Goal: Task Accomplishment & Management: Use online tool/utility

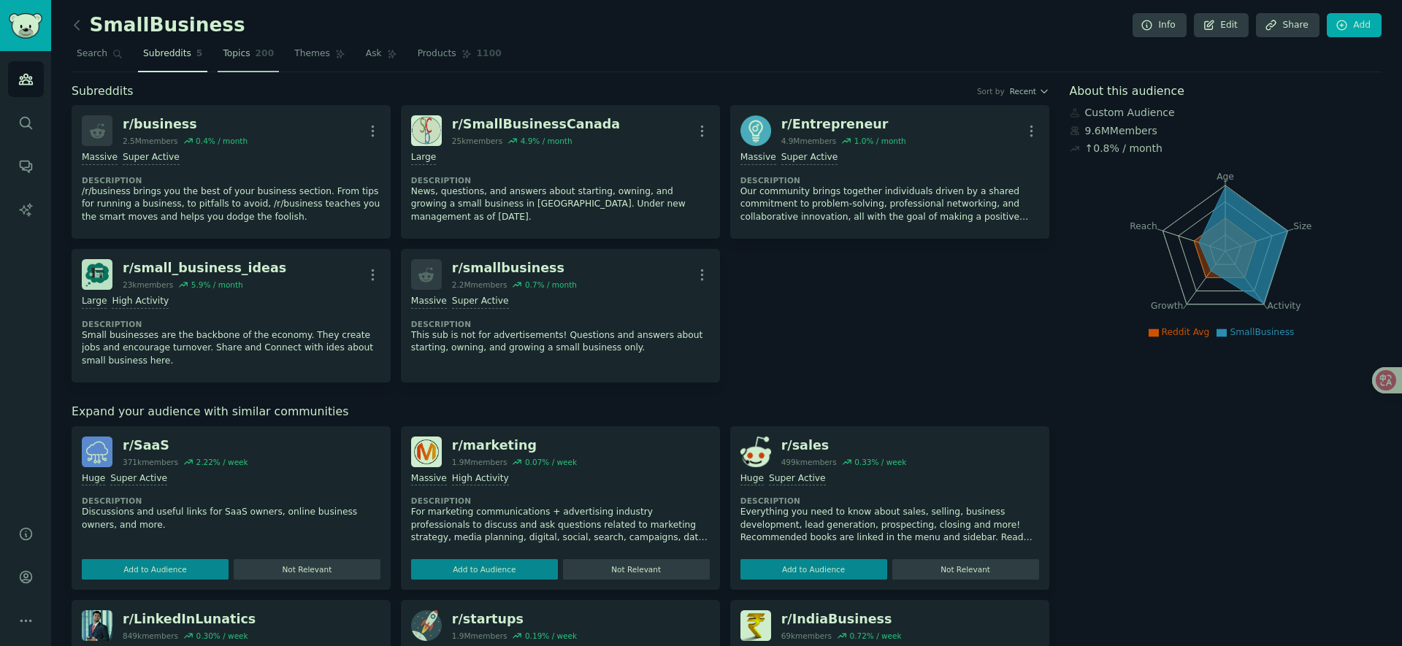
click at [229, 54] on span "Topics" at bounding box center [236, 53] width 27 height 13
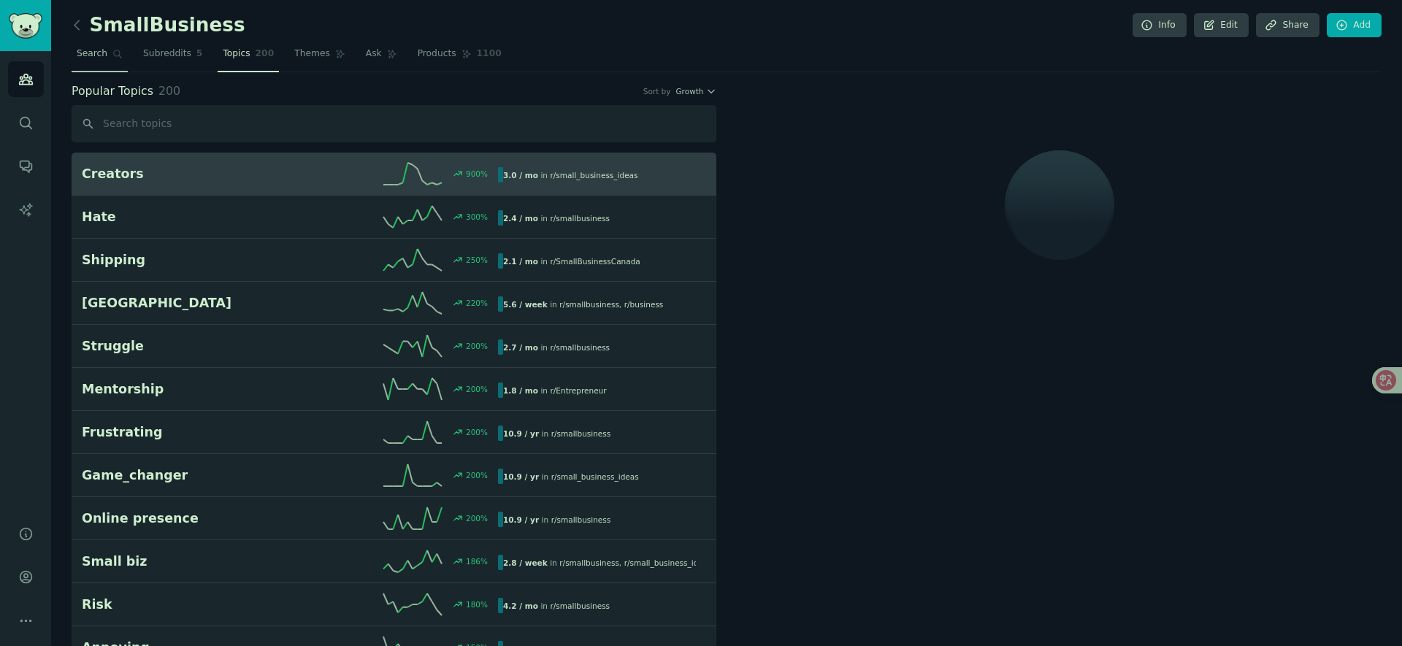
click at [101, 56] on span "Search" at bounding box center [92, 53] width 31 height 13
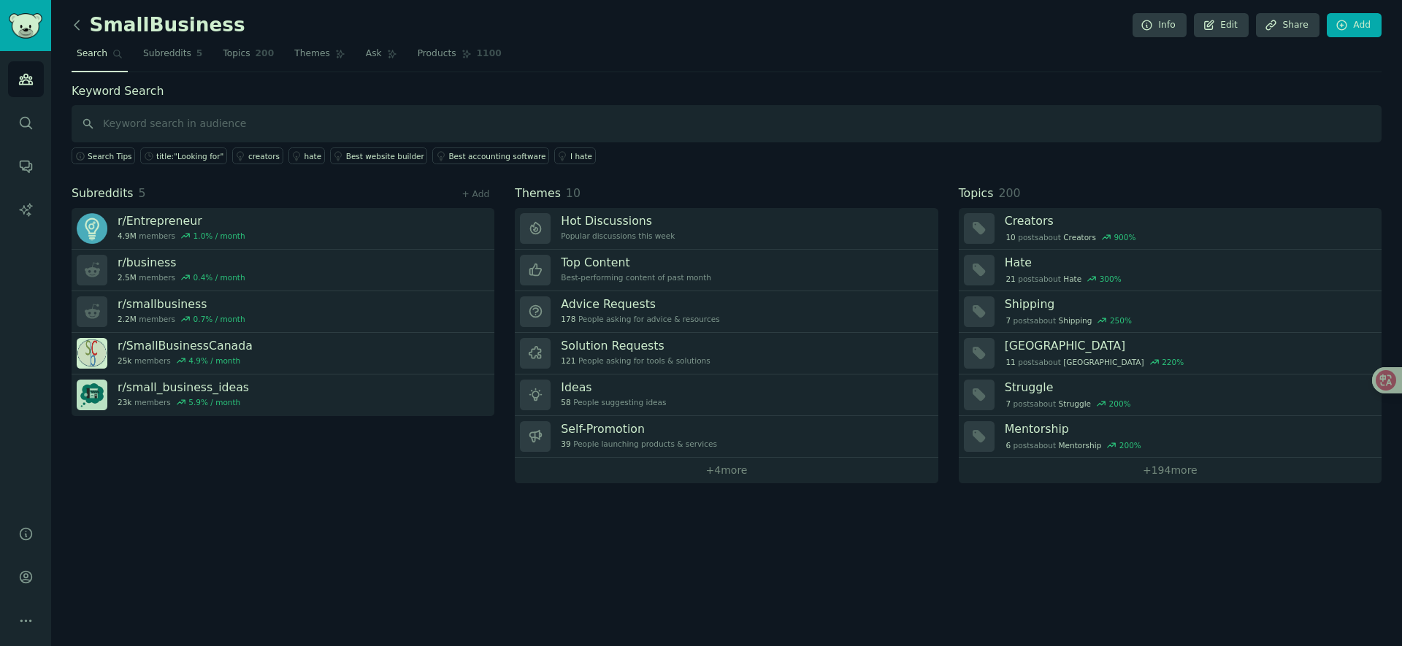
click at [77, 26] on icon at bounding box center [76, 25] width 15 height 15
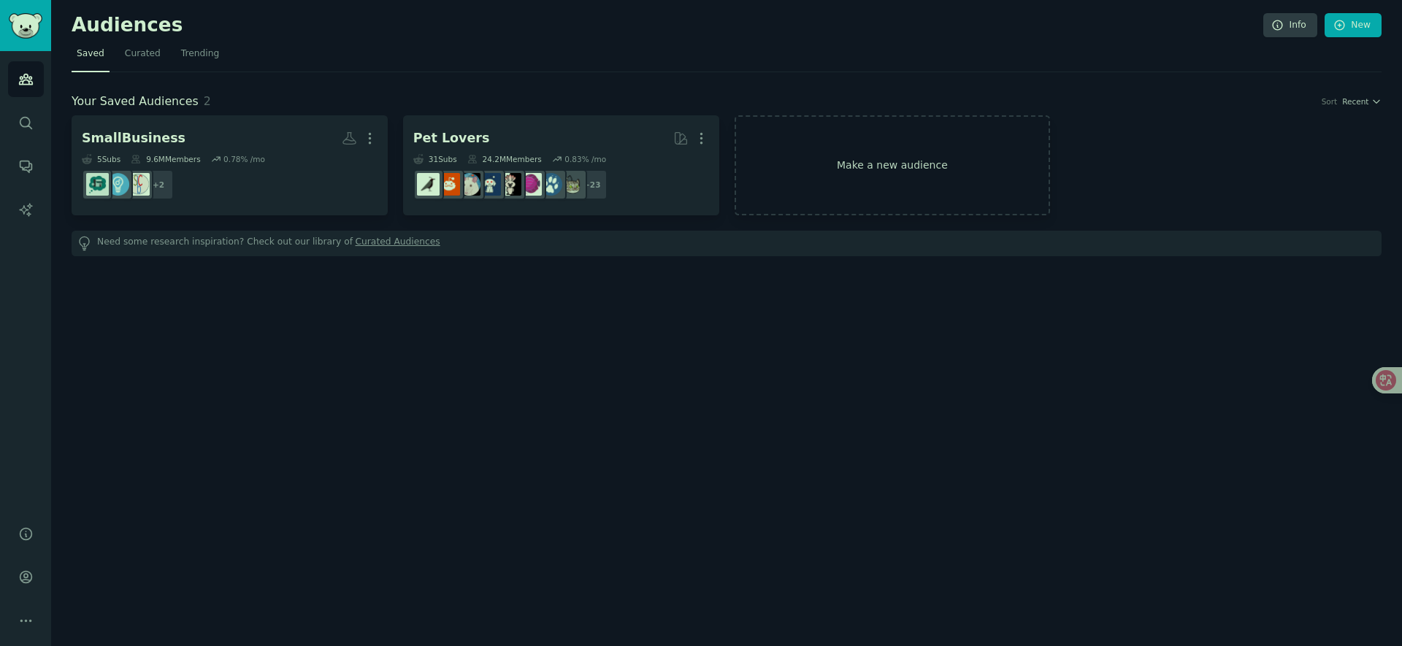
click at [926, 173] on link "Make a new audience" at bounding box center [893, 165] width 316 height 100
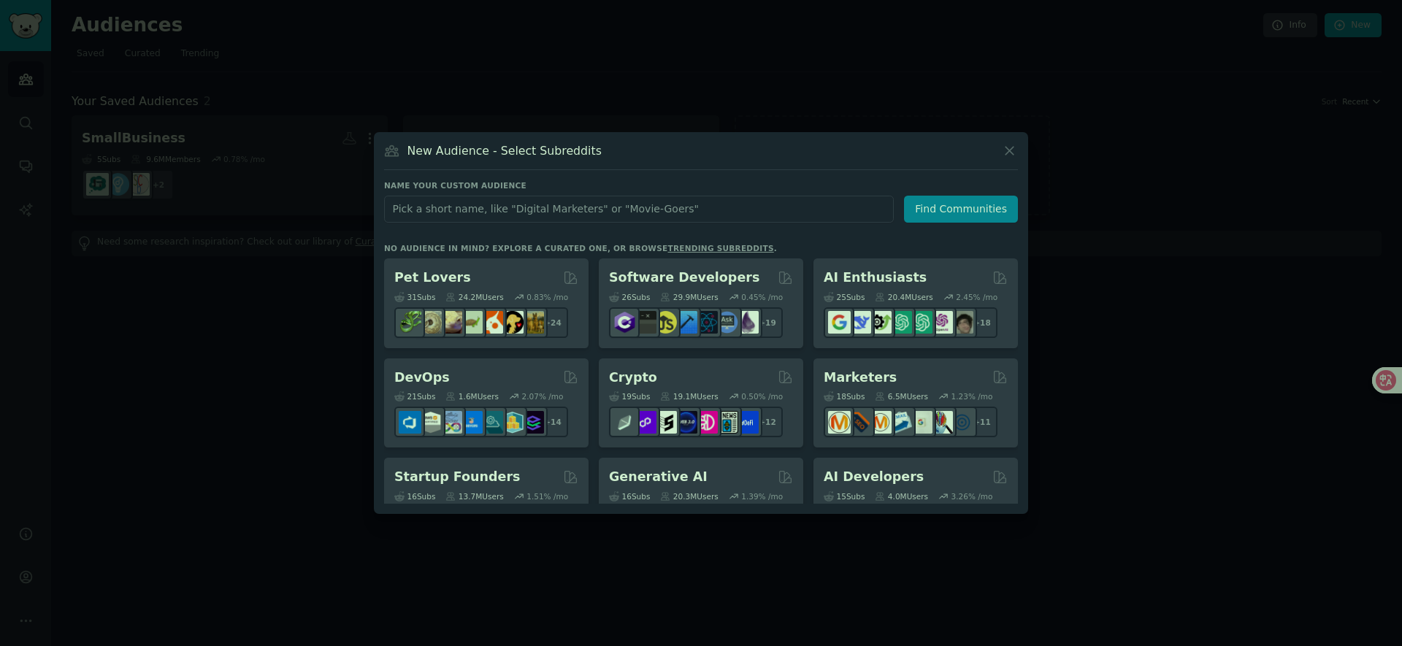
click at [39, 409] on div at bounding box center [701, 323] width 1402 height 646
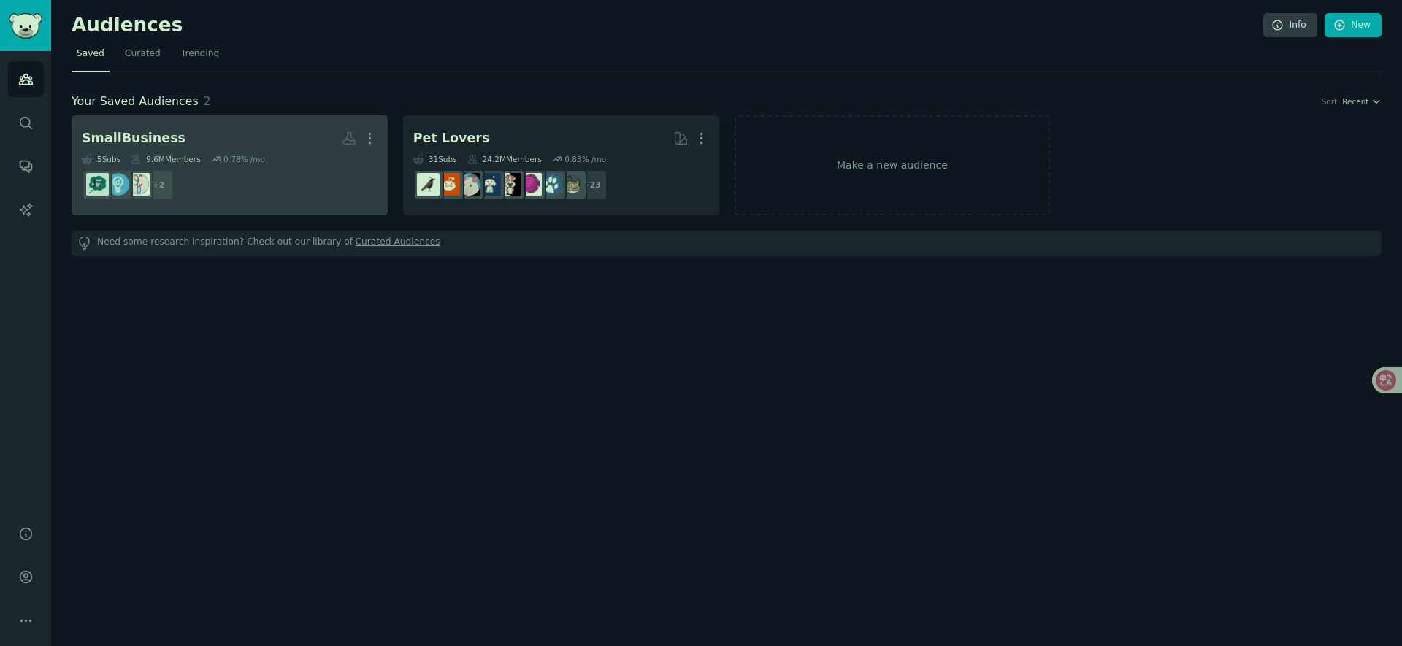
click at [231, 182] on dd "+ 2" at bounding box center [230, 184] width 296 height 41
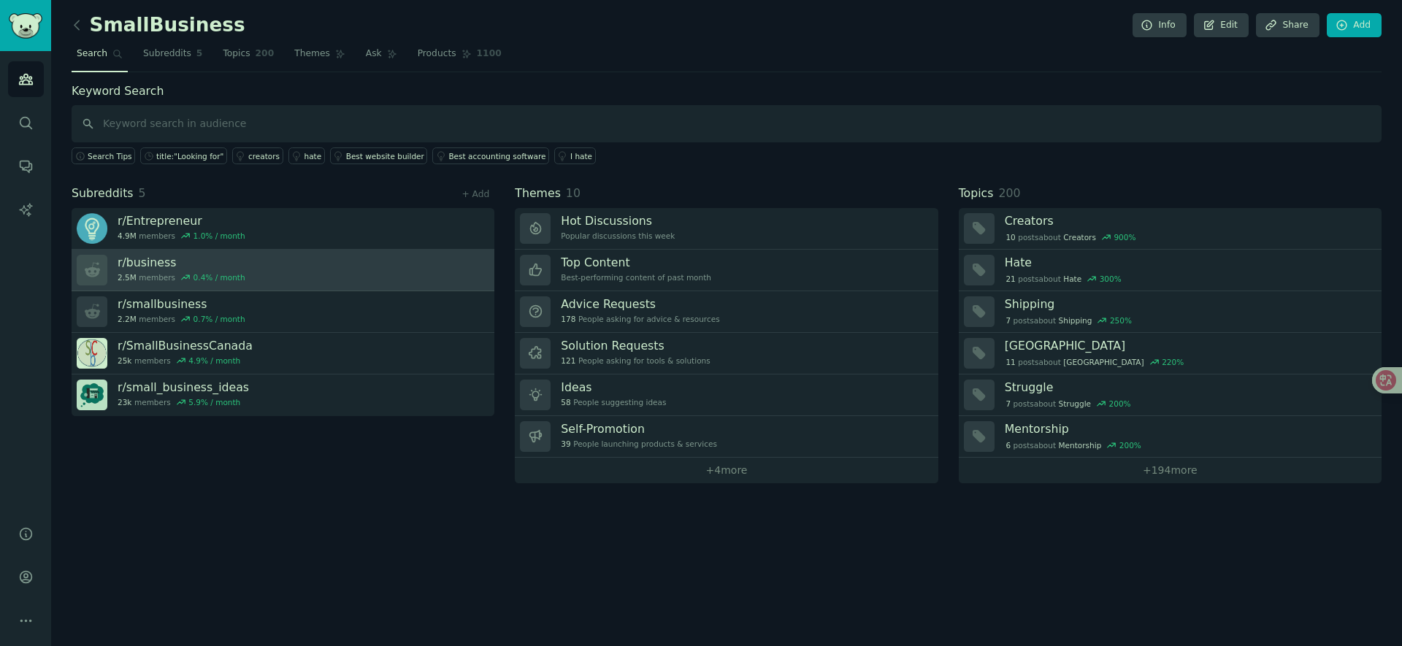
click at [407, 285] on link "r/ business 2.5M members 0.4 % / month" at bounding box center [283, 271] width 423 height 42
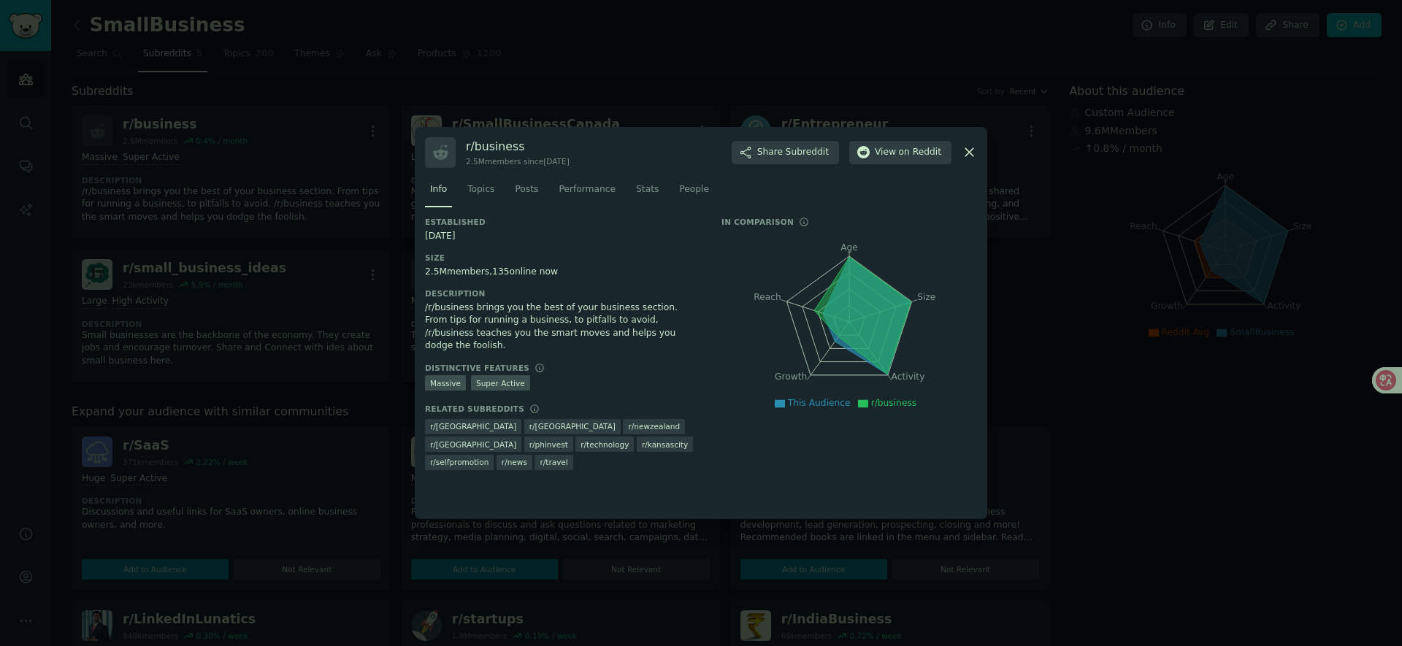
click at [294, 510] on div at bounding box center [701, 323] width 1402 height 646
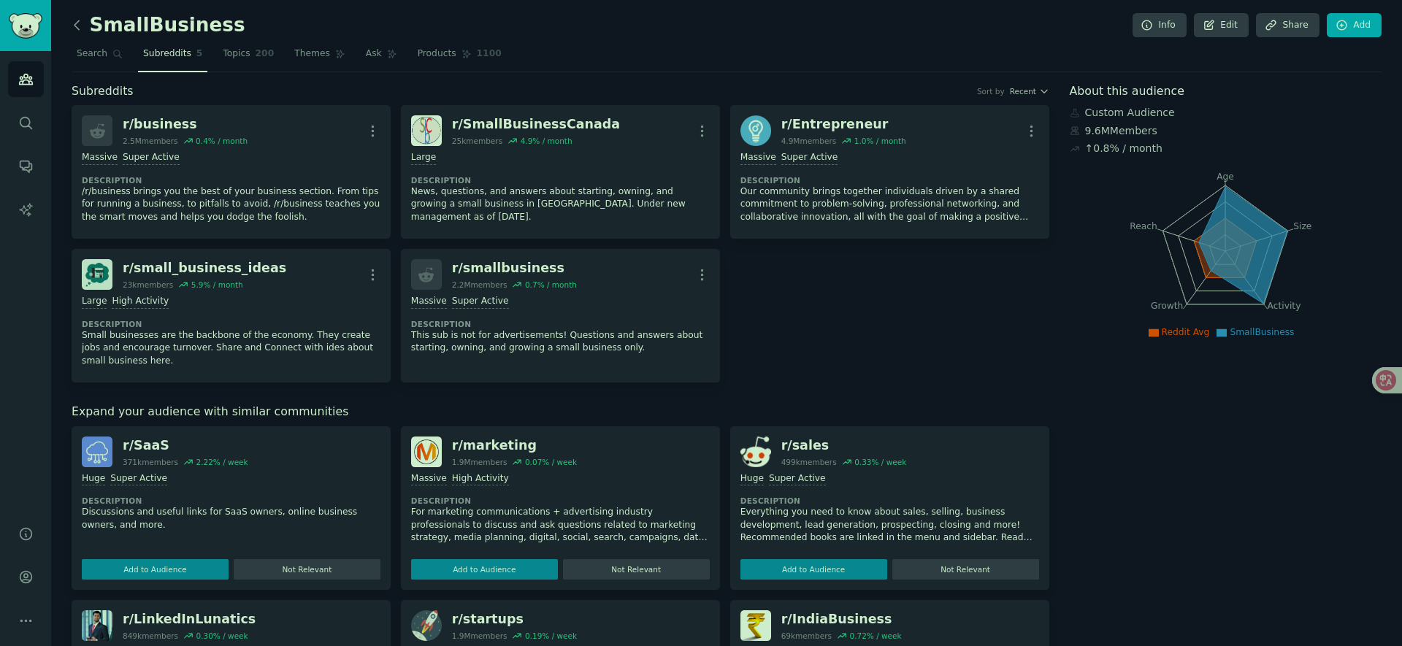
click at [83, 30] on icon at bounding box center [76, 25] width 15 height 15
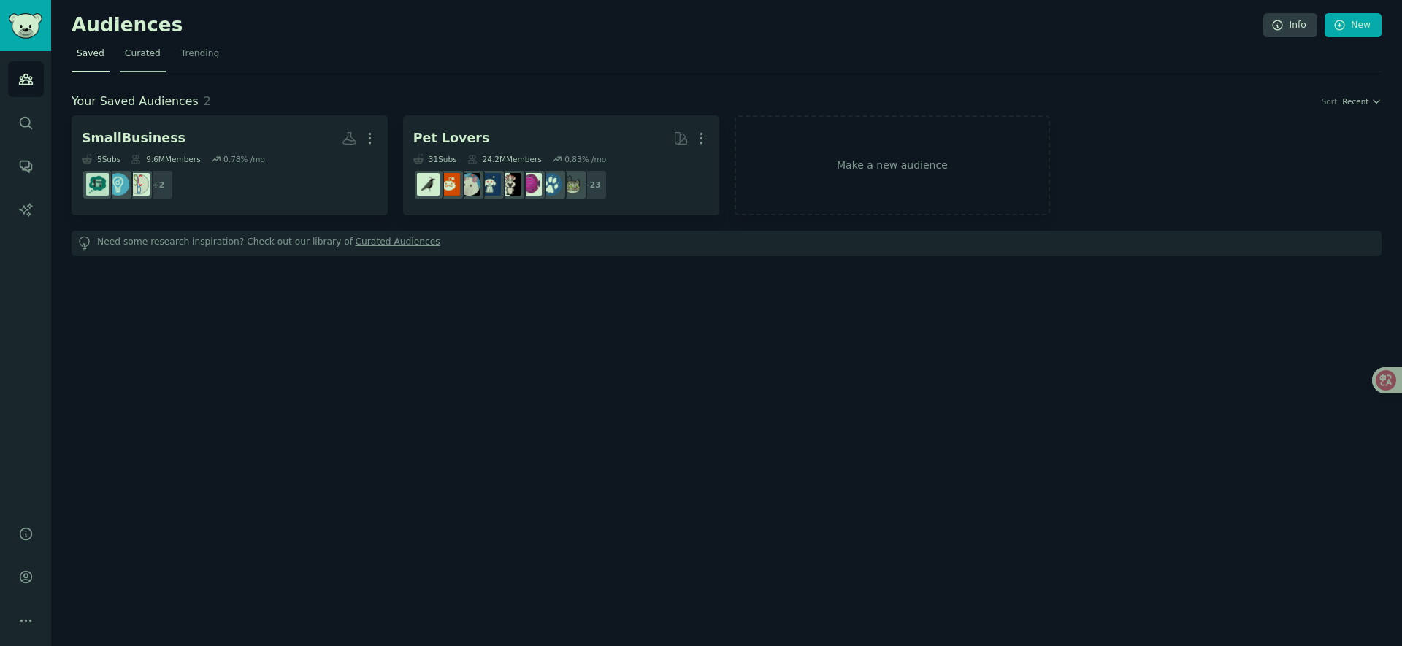
click at [137, 62] on link "Curated" at bounding box center [143, 57] width 46 height 30
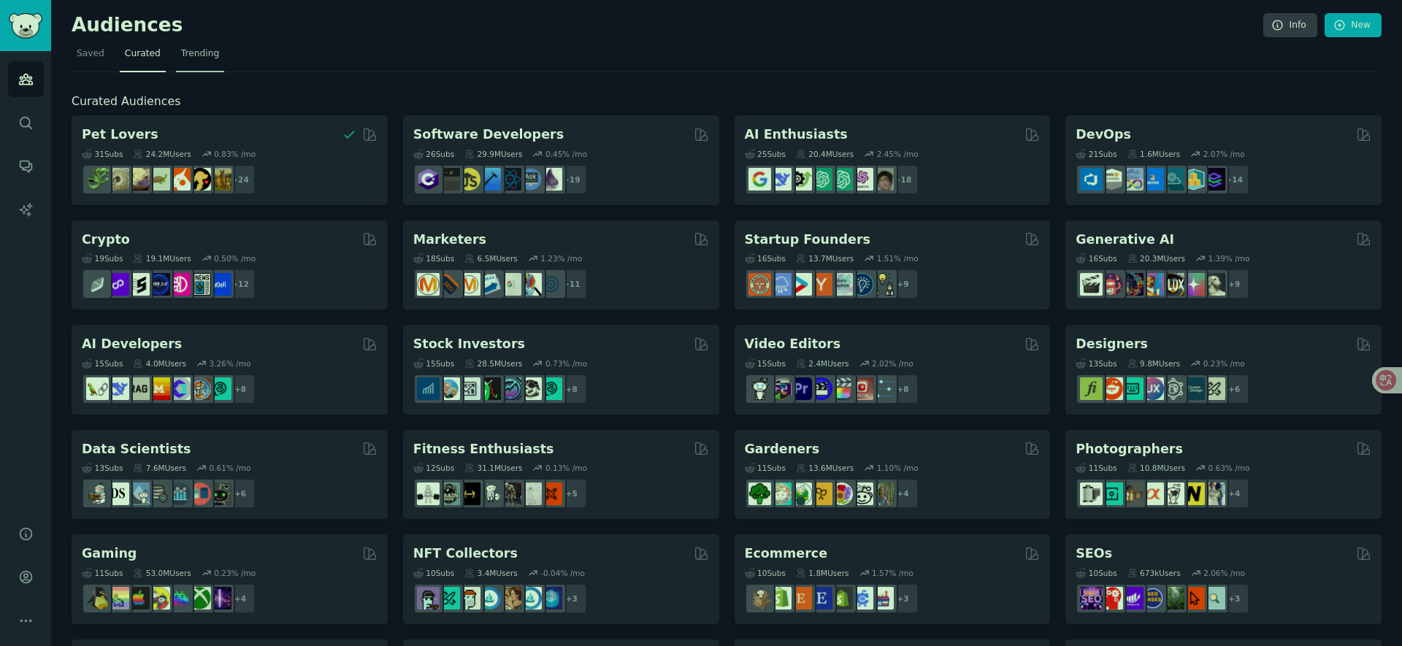
click at [198, 54] on span "Trending" at bounding box center [200, 53] width 38 height 13
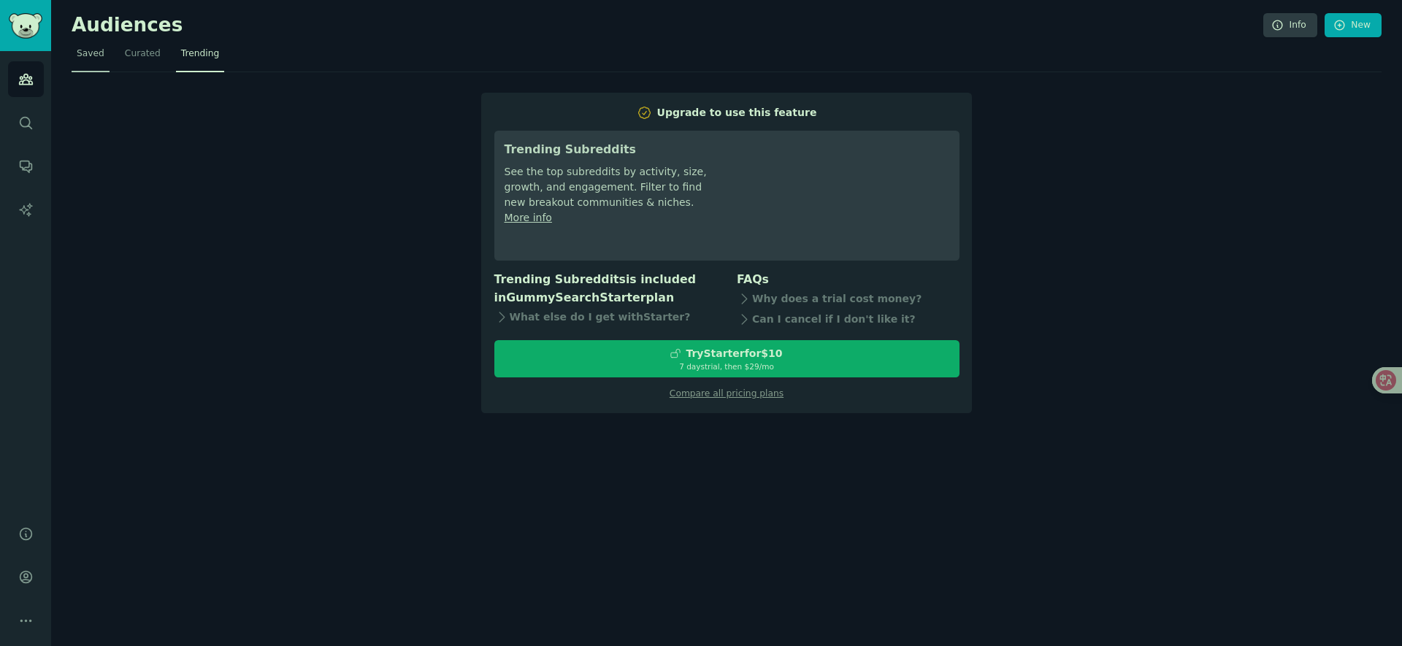
click at [93, 54] on span "Saved" at bounding box center [91, 53] width 28 height 13
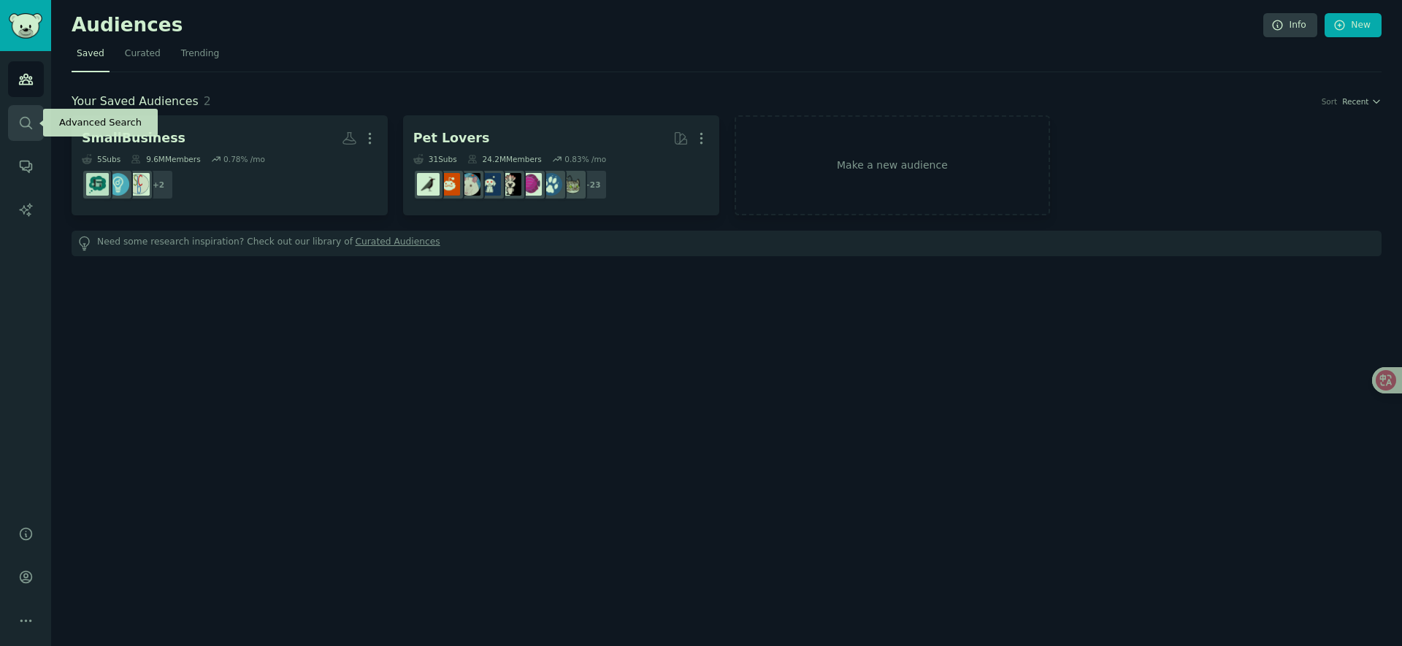
click at [23, 116] on icon "Sidebar" at bounding box center [25, 122] width 15 height 15
click at [849, 169] on link "Make a new audience" at bounding box center [893, 165] width 316 height 100
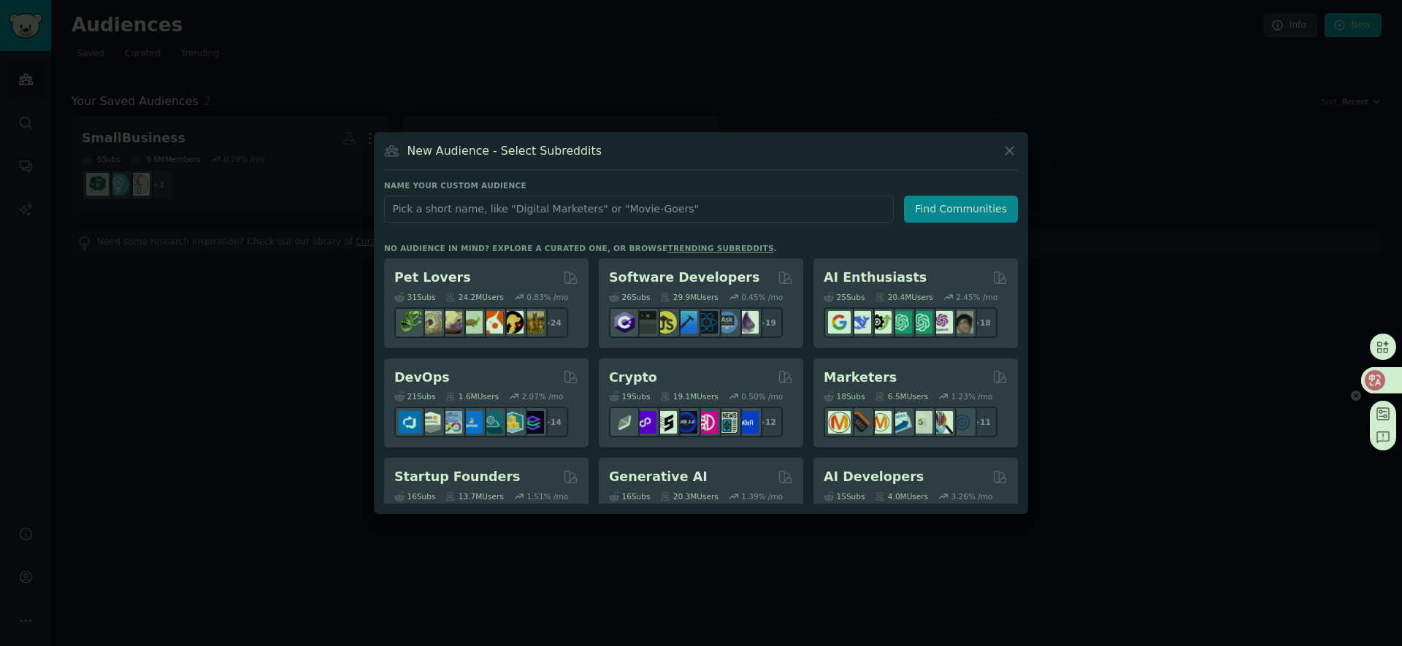
click at [1379, 377] on icon at bounding box center [1375, 380] width 15 height 15
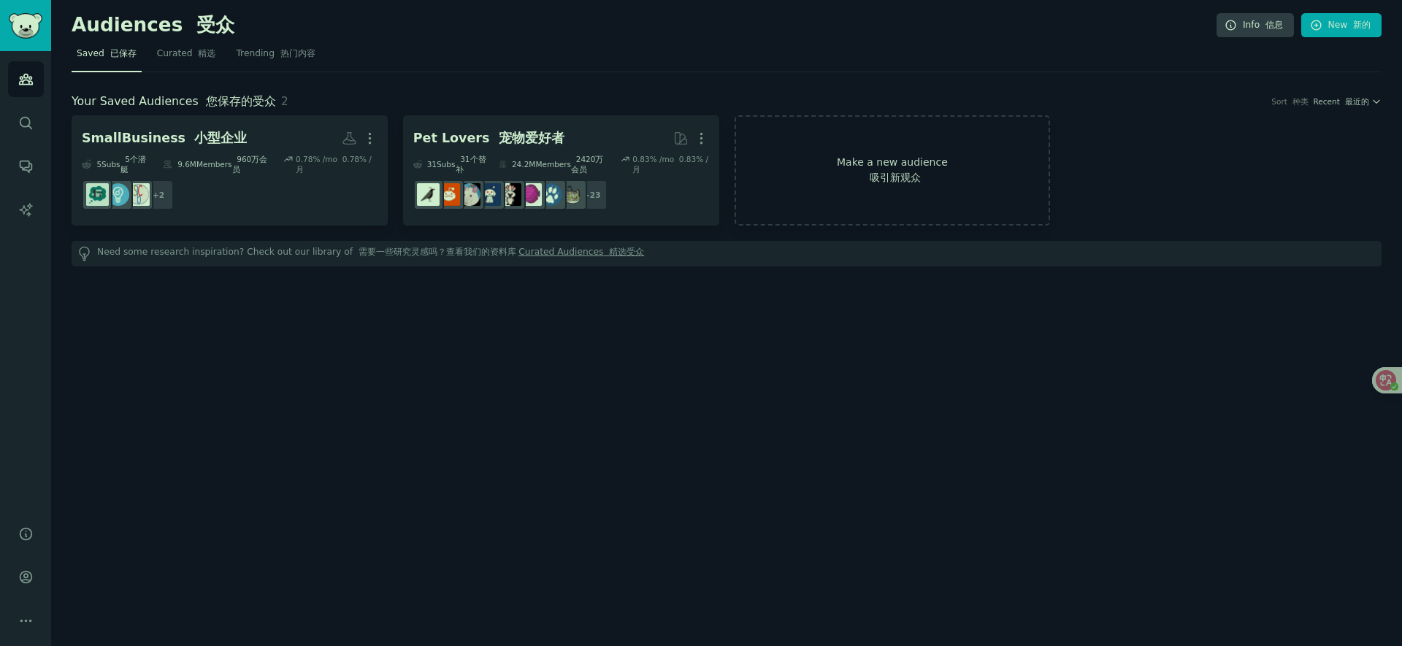
click at [957, 193] on link "Make a new audience 吸引新观众" at bounding box center [893, 170] width 316 height 110
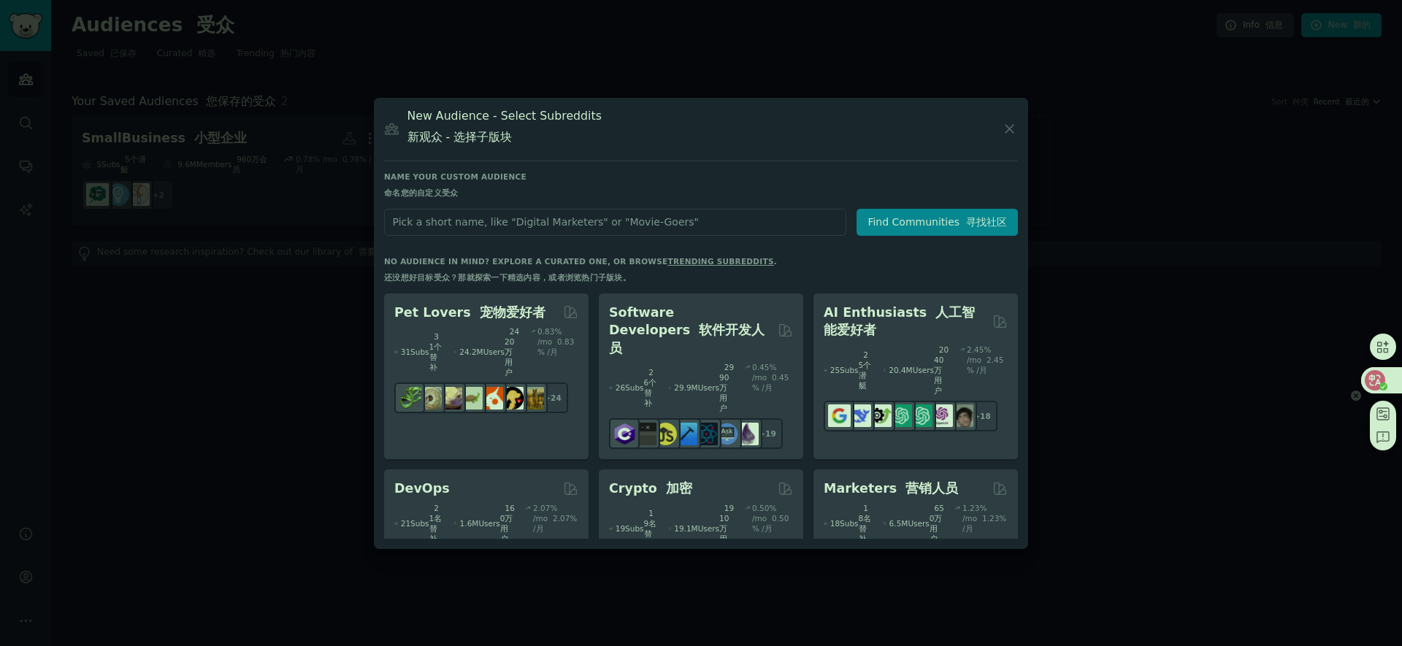
click at [1381, 388] on circle at bounding box center [1383, 387] width 8 height 8
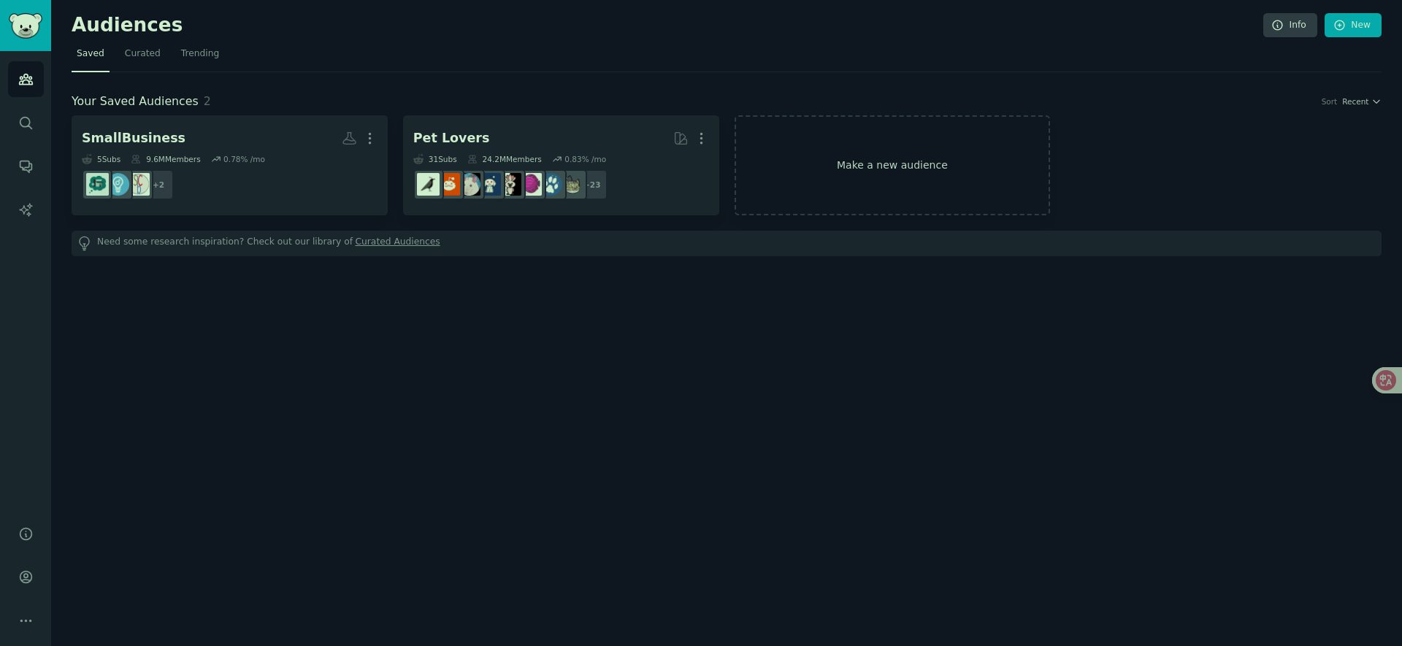
click at [878, 181] on link "Make a new audience" at bounding box center [893, 165] width 316 height 100
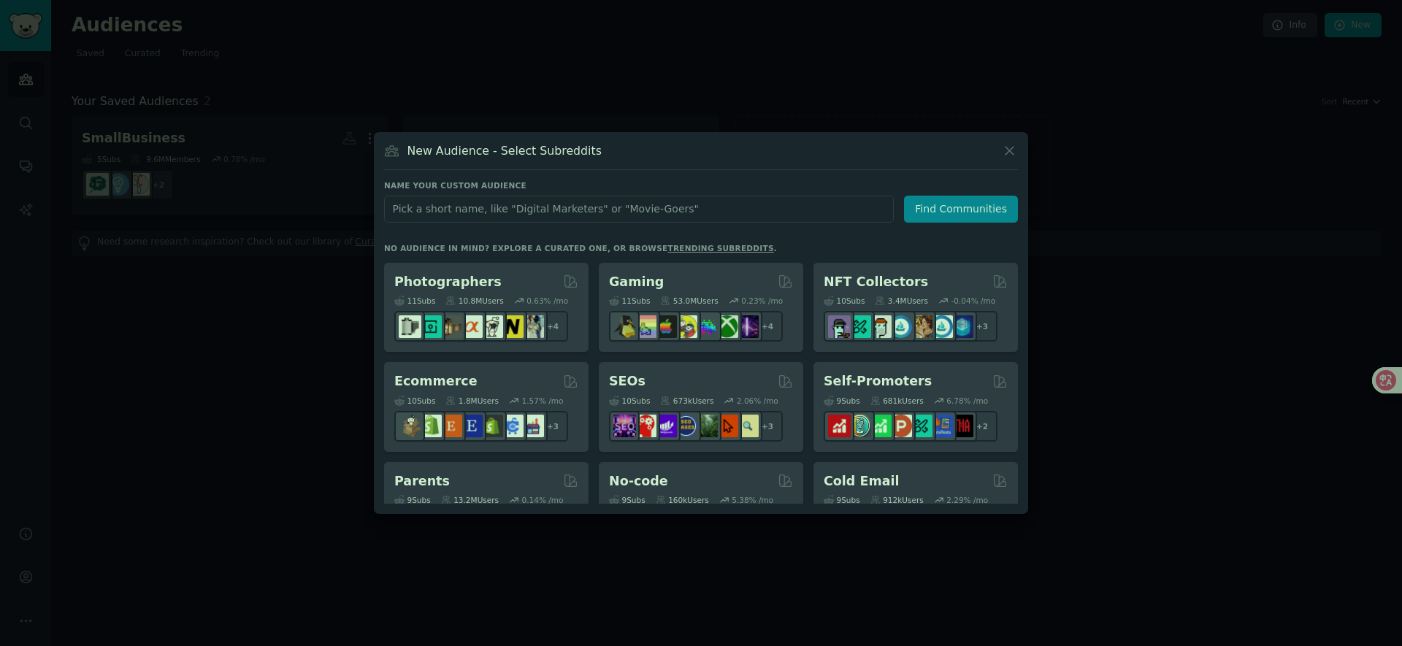
scroll to position [495, 0]
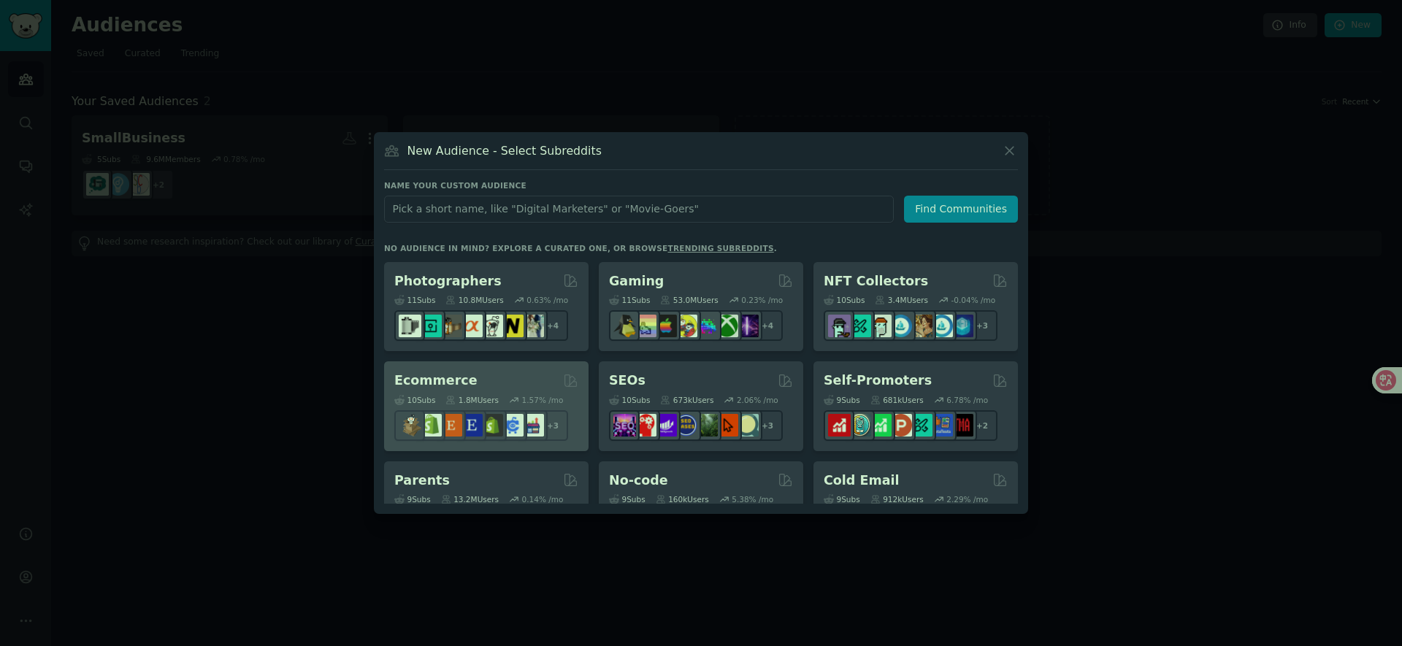
click at [516, 388] on div "Ecommerce" at bounding box center [486, 381] width 184 height 18
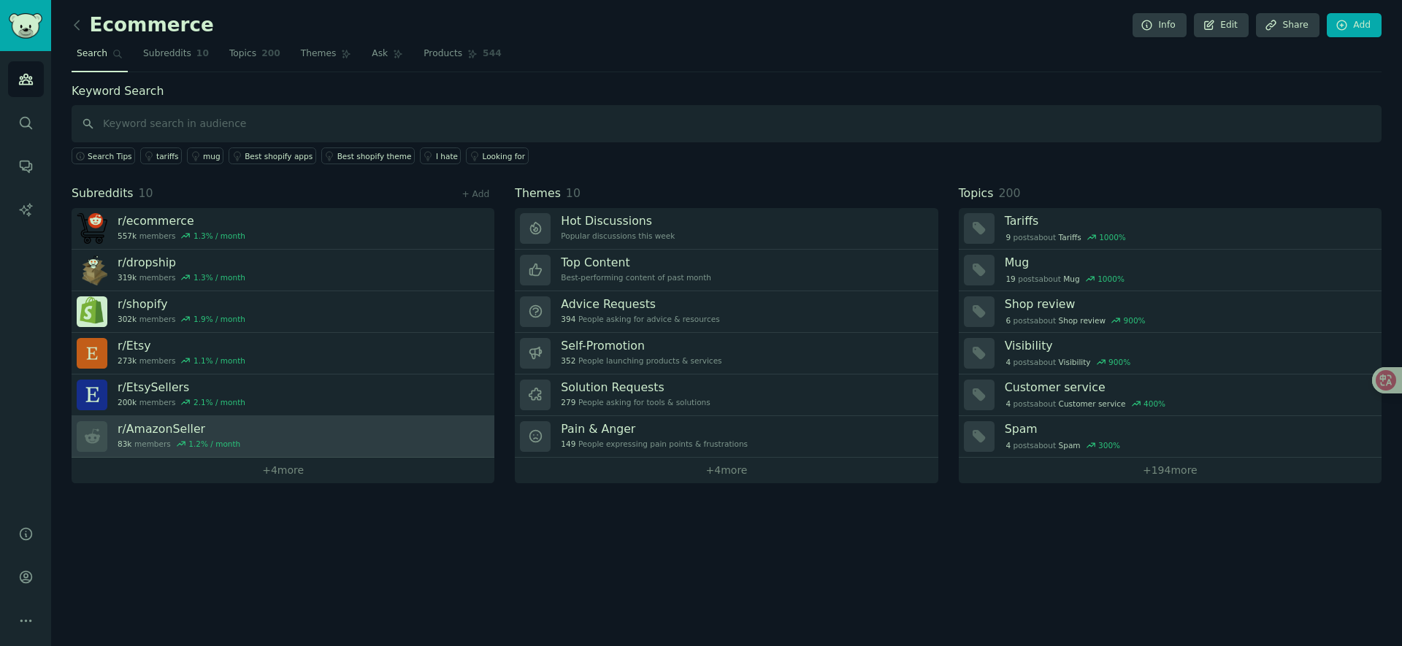
click at [413, 432] on link "r/ AmazonSeller 83k members 1.2 % / month" at bounding box center [283, 437] width 423 height 42
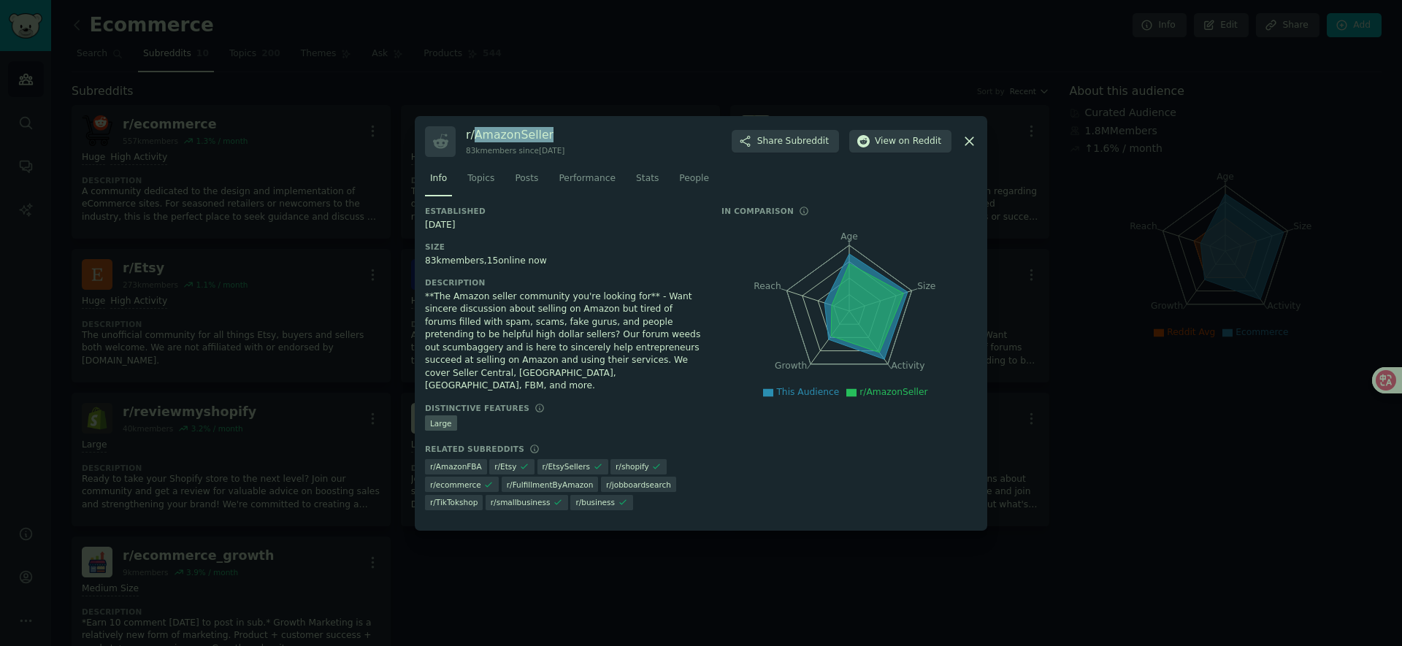
drag, startPoint x: 548, startPoint y: 142, endPoint x: 475, endPoint y: 146, distance: 73.2
click at [475, 142] on h3 "r/ AmazonSeller" at bounding box center [515, 134] width 99 height 15
